Goal: Navigation & Orientation: Find specific page/section

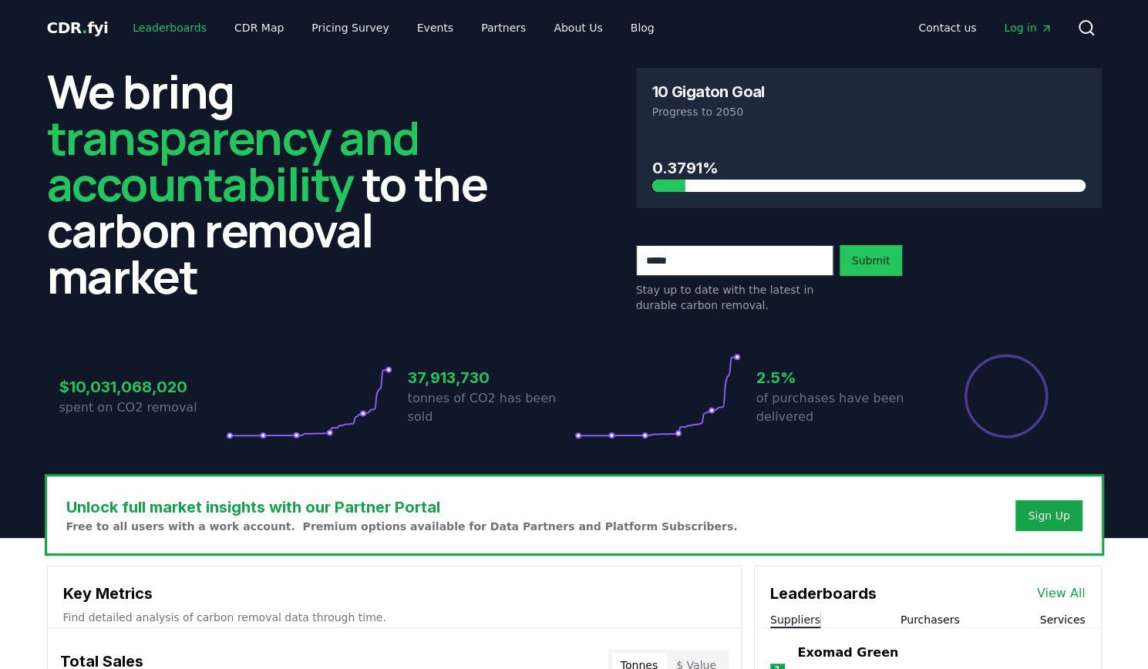
click at [173, 32] on link "Leaderboards" at bounding box center [169, 28] width 99 height 28
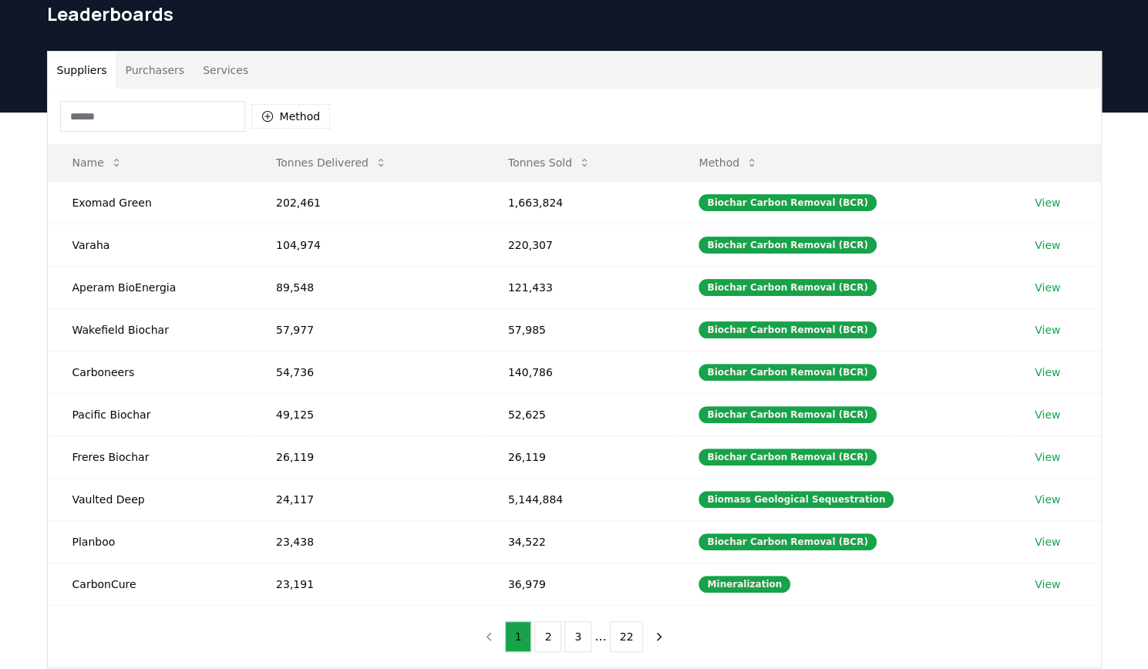
scroll to position [69, 0]
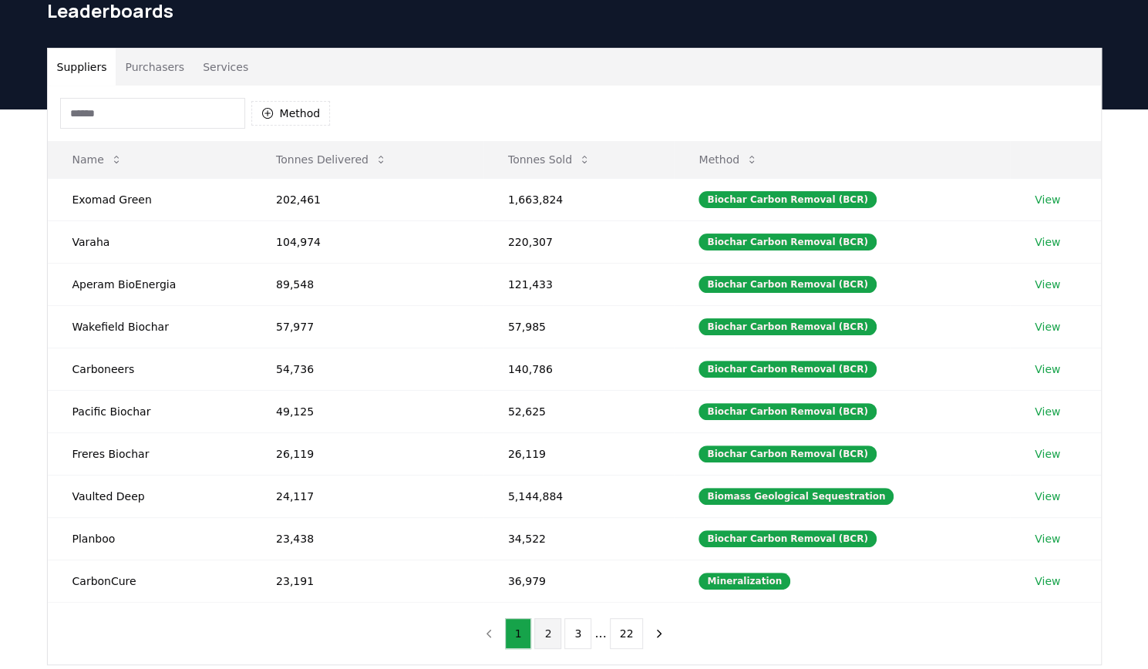
click at [554, 628] on button "2" at bounding box center [547, 633] width 27 height 31
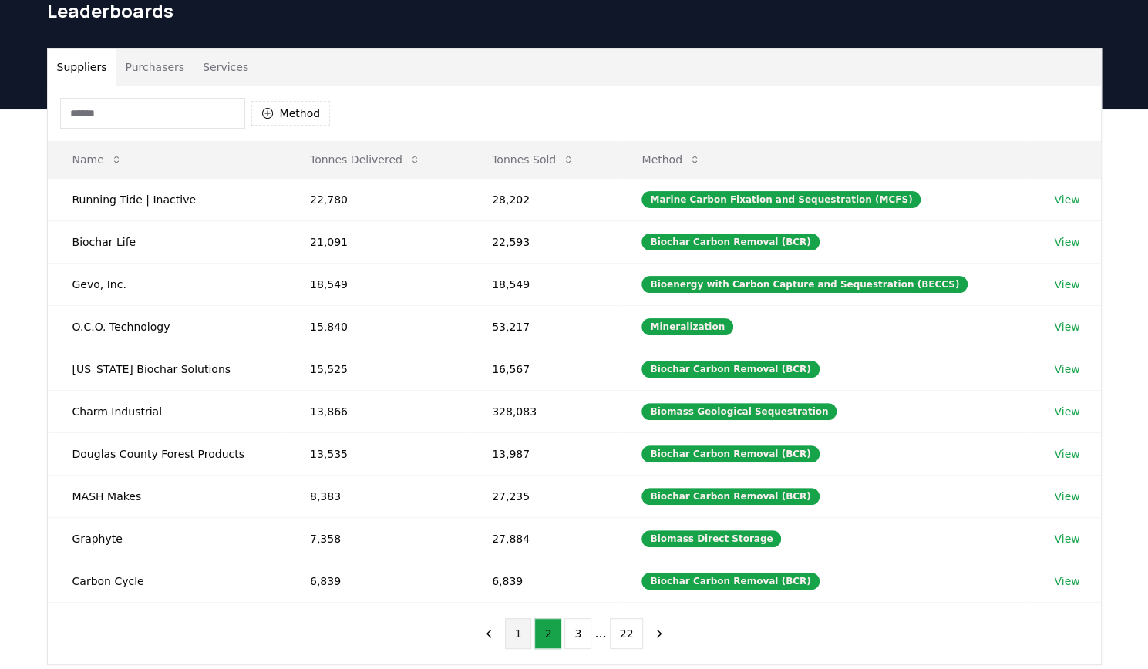
click at [527, 625] on button "1" at bounding box center [518, 633] width 27 height 31
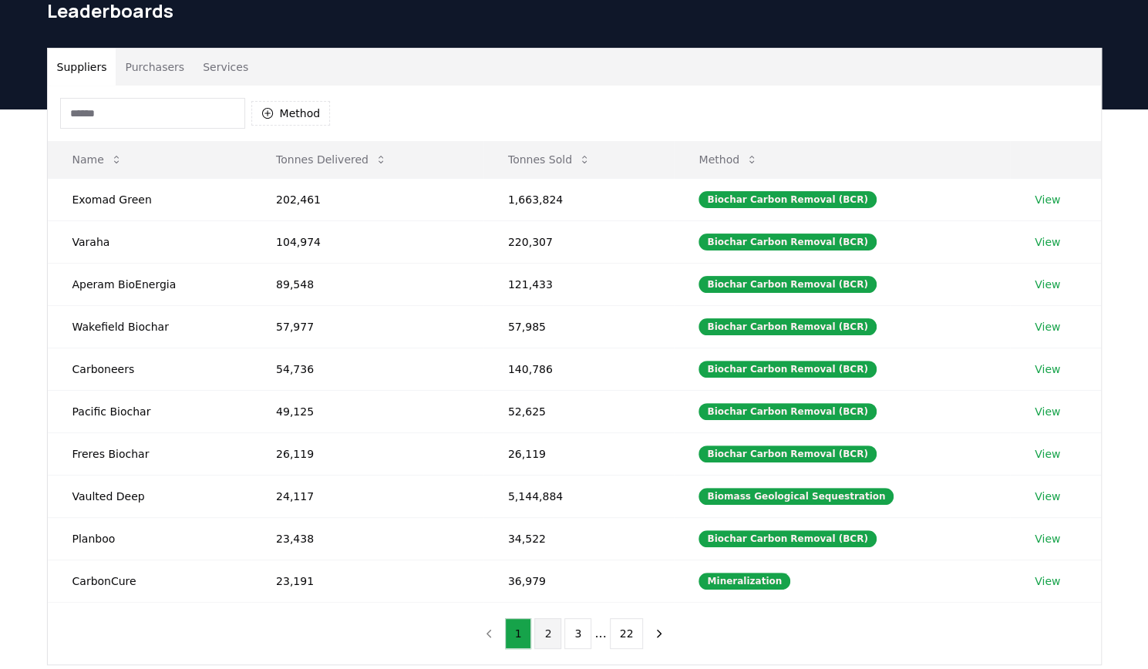
click at [552, 626] on button "2" at bounding box center [547, 633] width 27 height 31
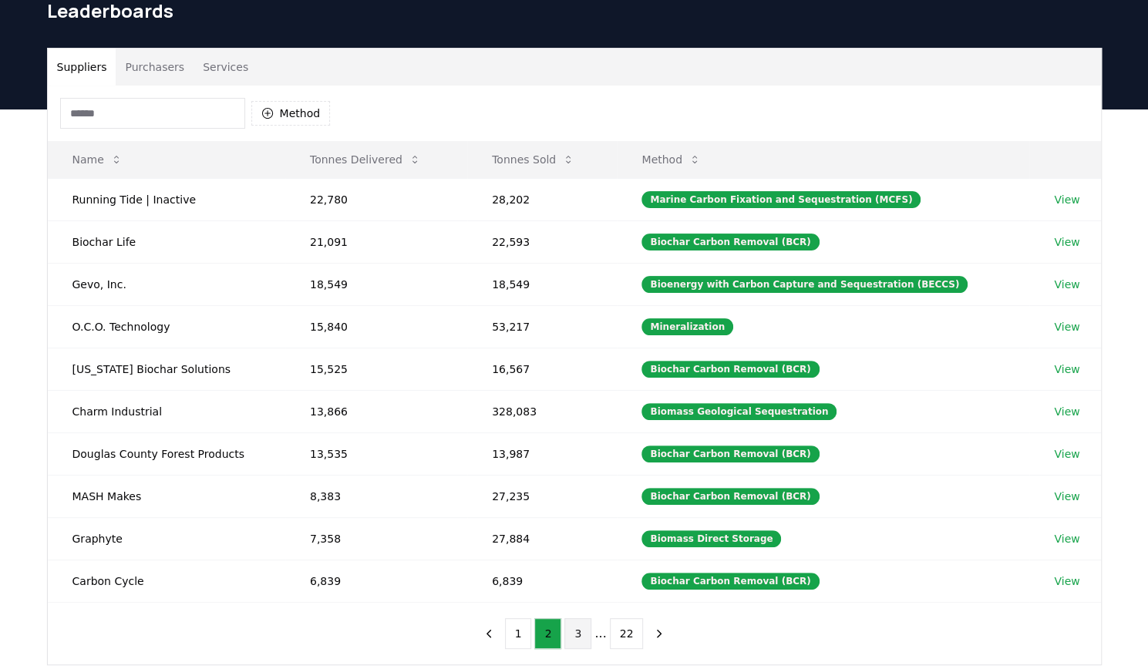
click at [580, 626] on button "3" at bounding box center [577, 633] width 27 height 31
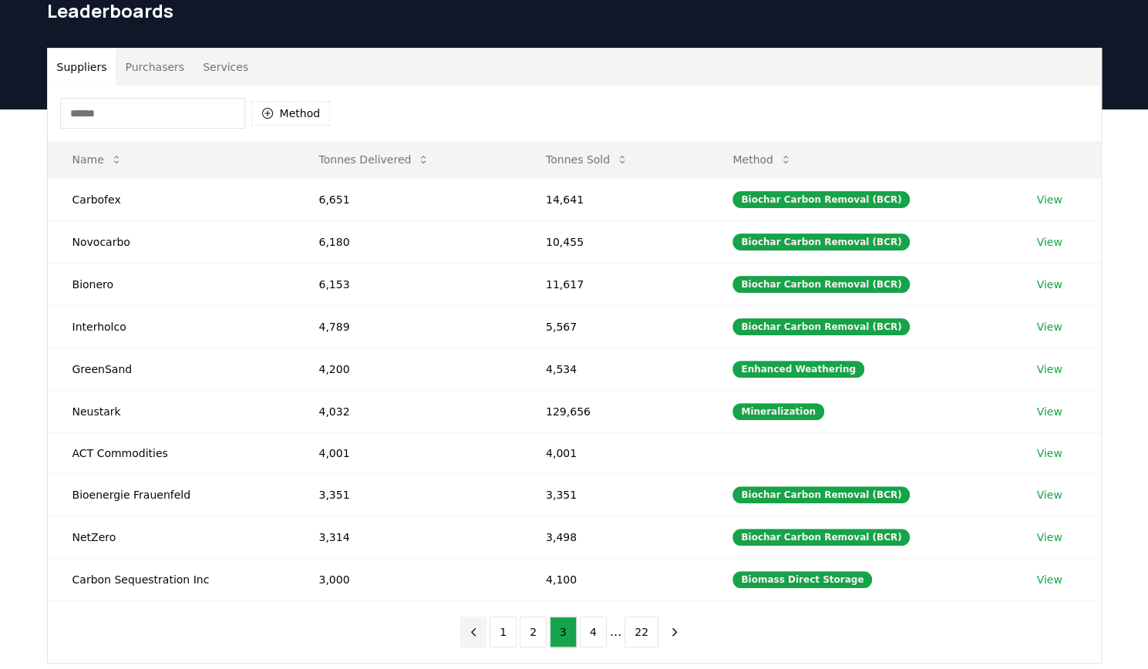
click at [486, 625] on button "previous page" at bounding box center [473, 632] width 26 height 31
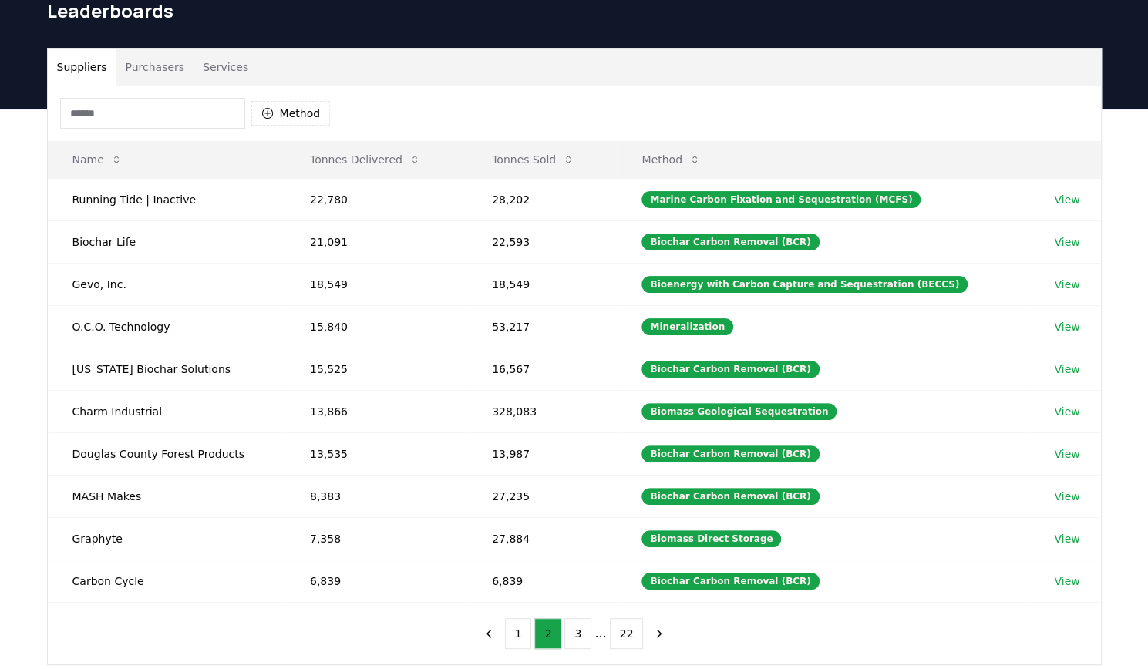
scroll to position [0, 0]
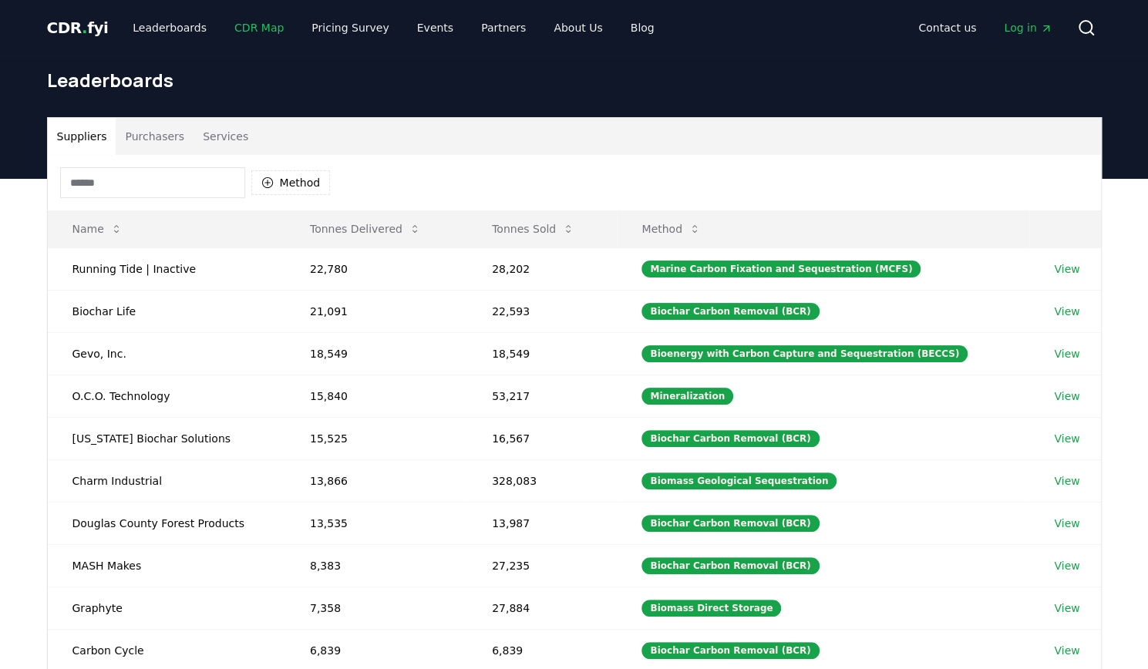
click at [247, 27] on link "CDR Map" at bounding box center [259, 28] width 74 height 28
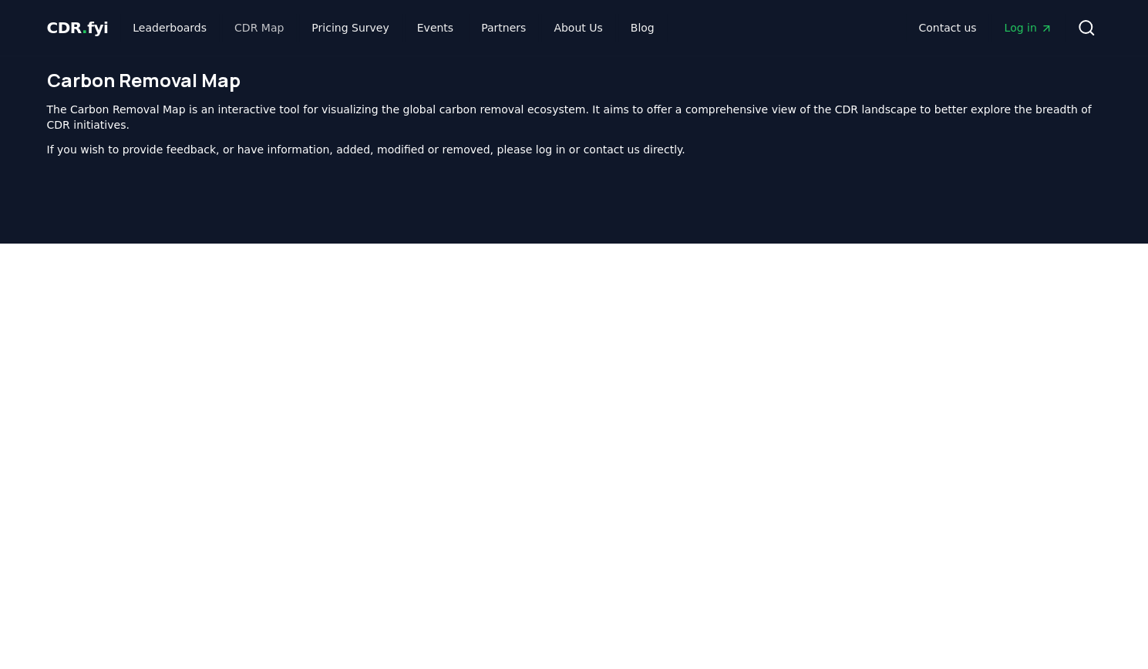
scroll to position [475, 0]
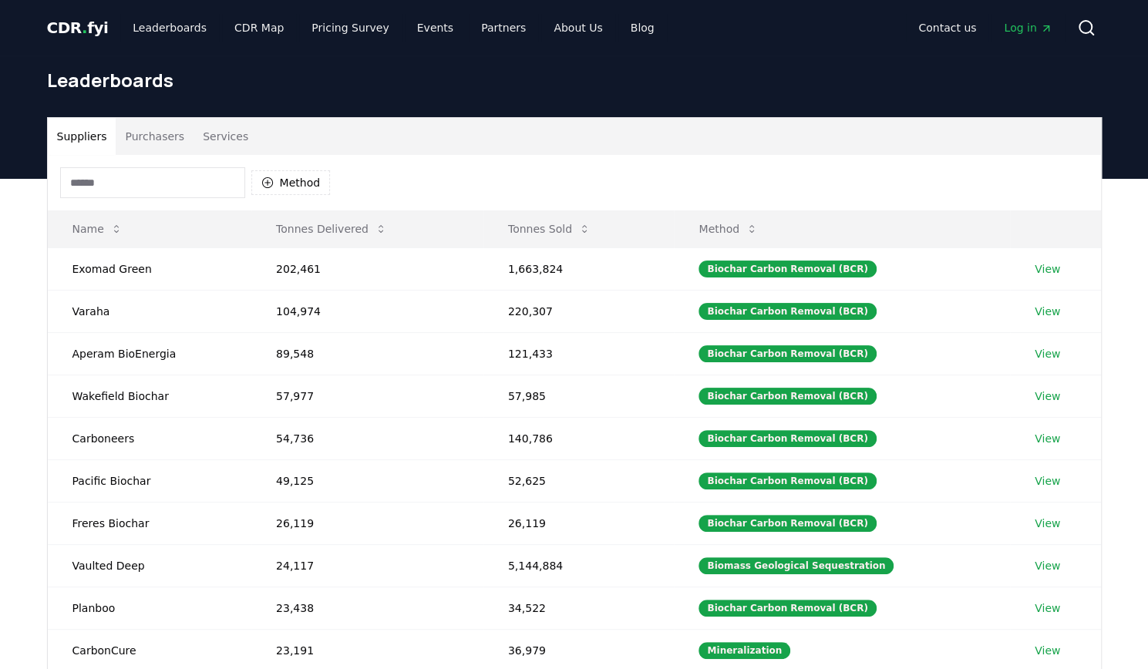
click at [94, 30] on span "CDR . fyi" at bounding box center [78, 28] width 62 height 19
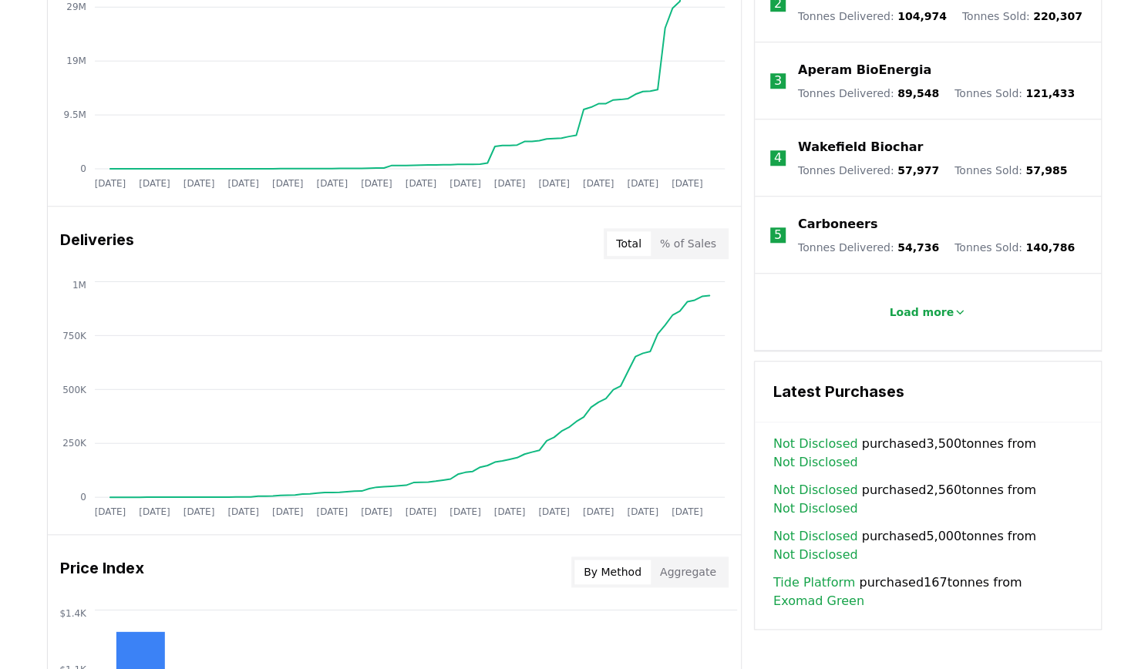
scroll to position [753, 0]
